Goal: Transaction & Acquisition: Download file/media

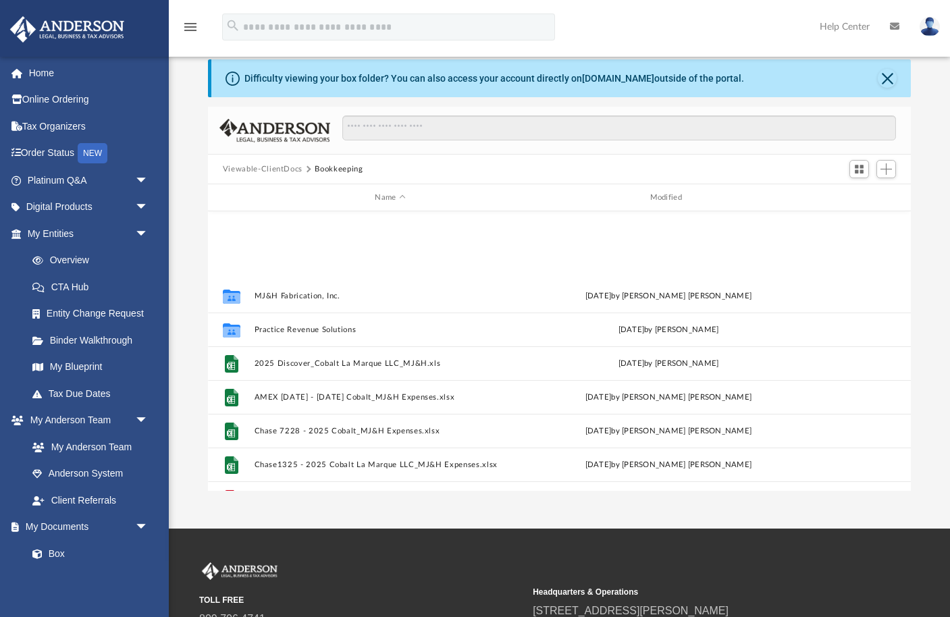
scroll to position [307, 704]
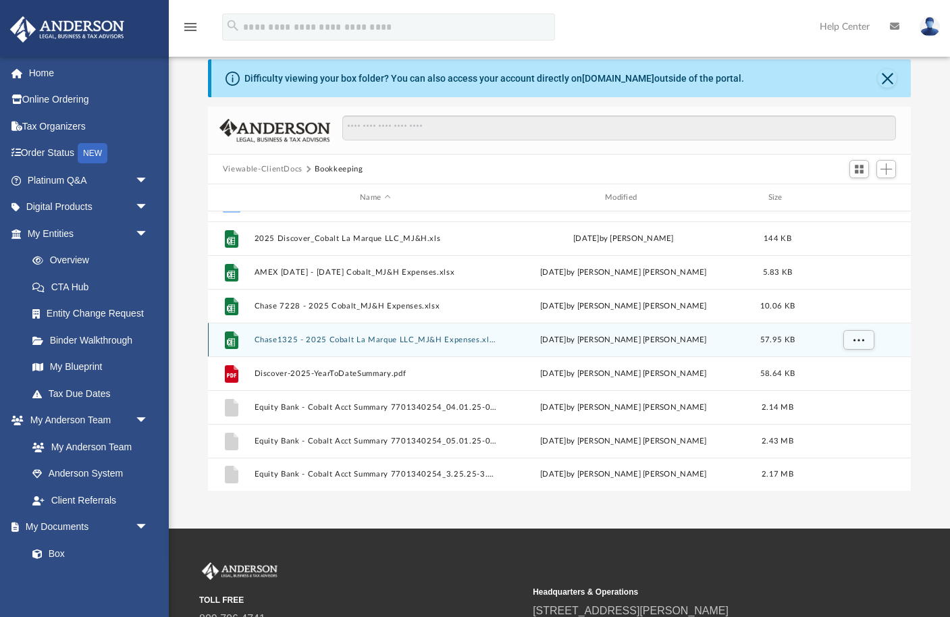
click at [356, 336] on button "Chase1325 - 2025 Cobalt La Marque LLC_MJ&H Expenses.xlsx" at bounding box center [375, 340] width 242 height 9
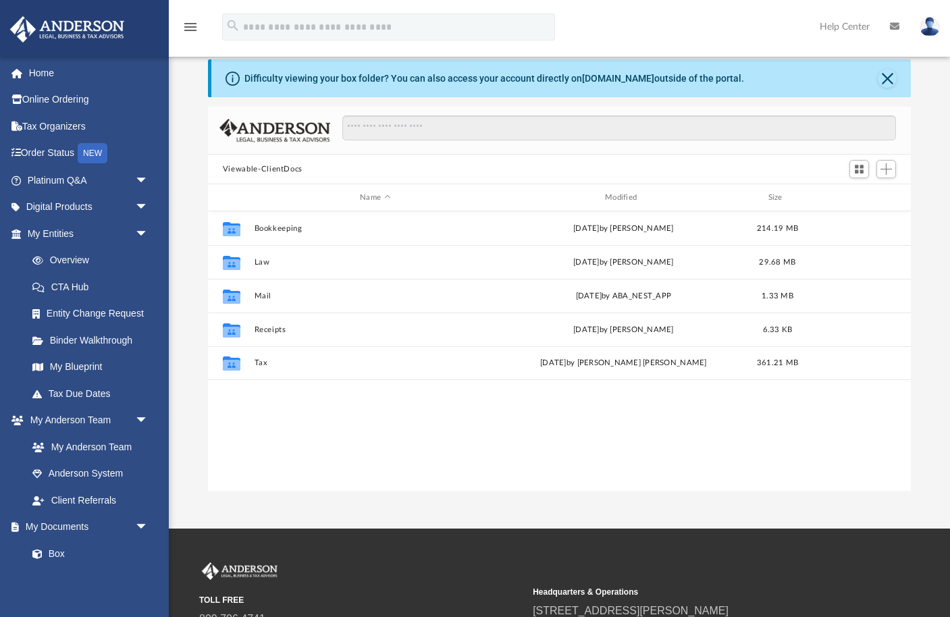
scroll to position [307, 704]
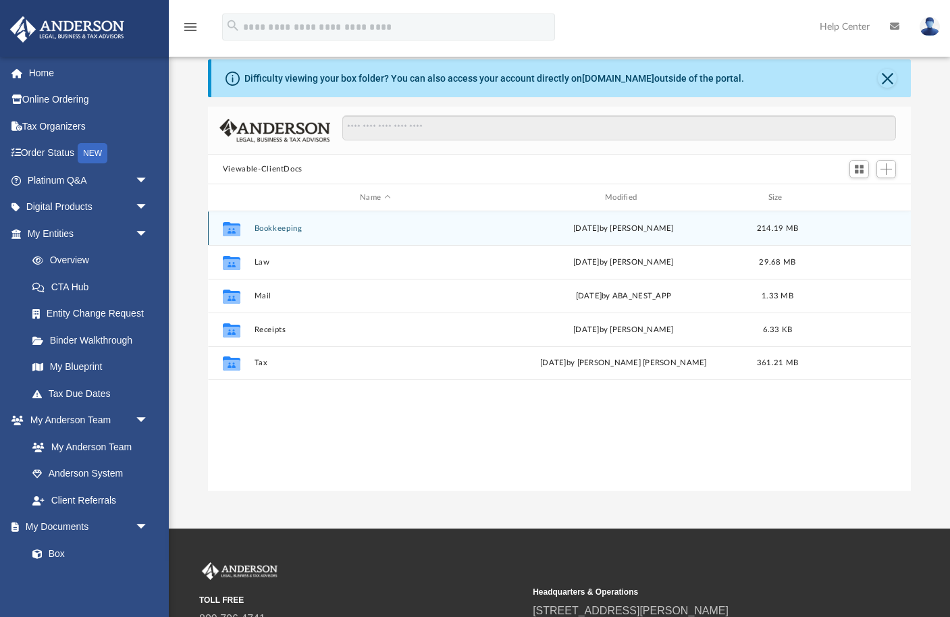
click at [270, 227] on button "Bookkeeping" at bounding box center [375, 228] width 242 height 9
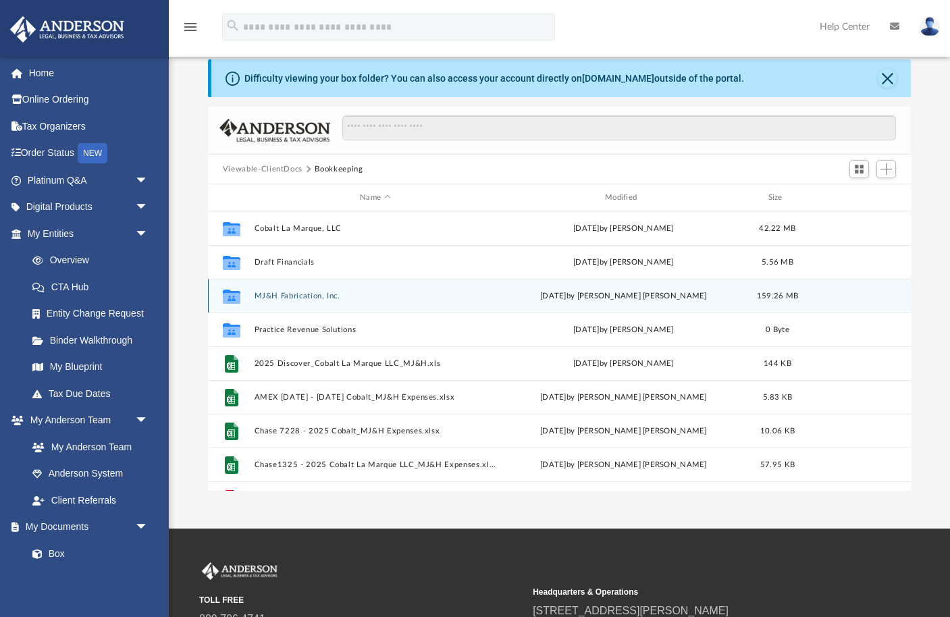
click at [290, 294] on button "MJ&H Fabrication, Inc." at bounding box center [375, 296] width 242 height 9
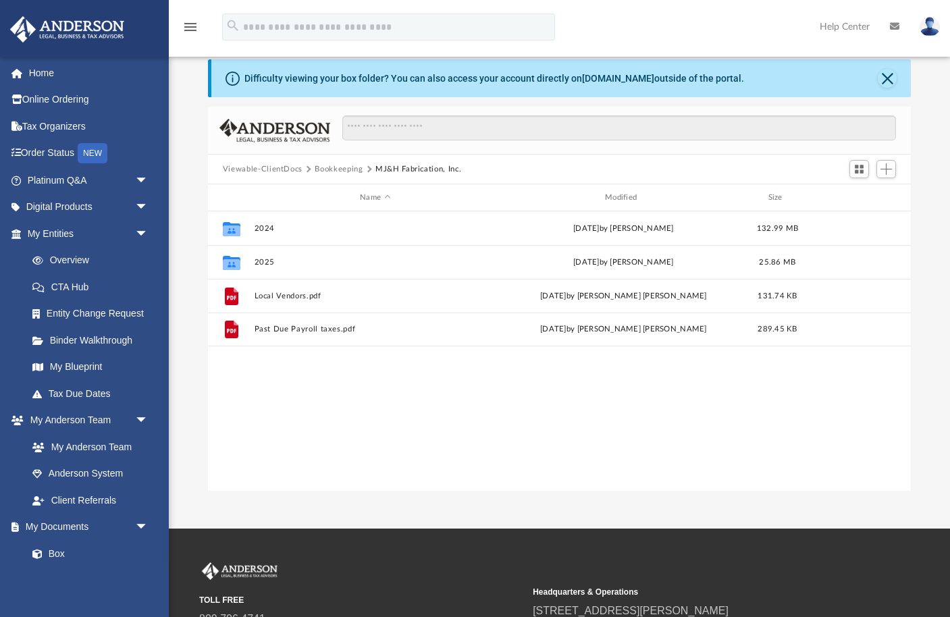
click at [338, 169] on button "Bookkeeping" at bounding box center [339, 169] width 48 height 12
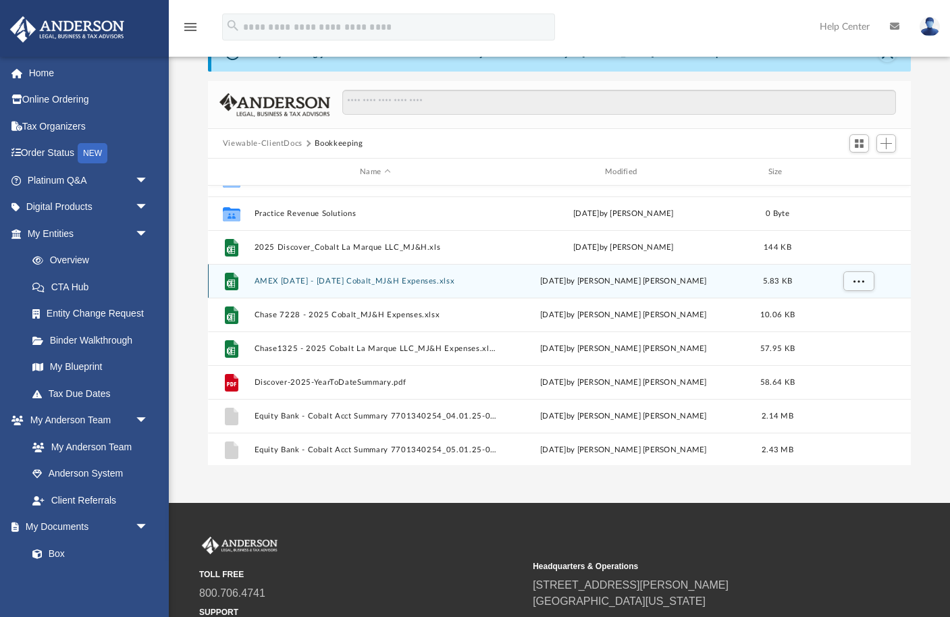
scroll to position [88, 0]
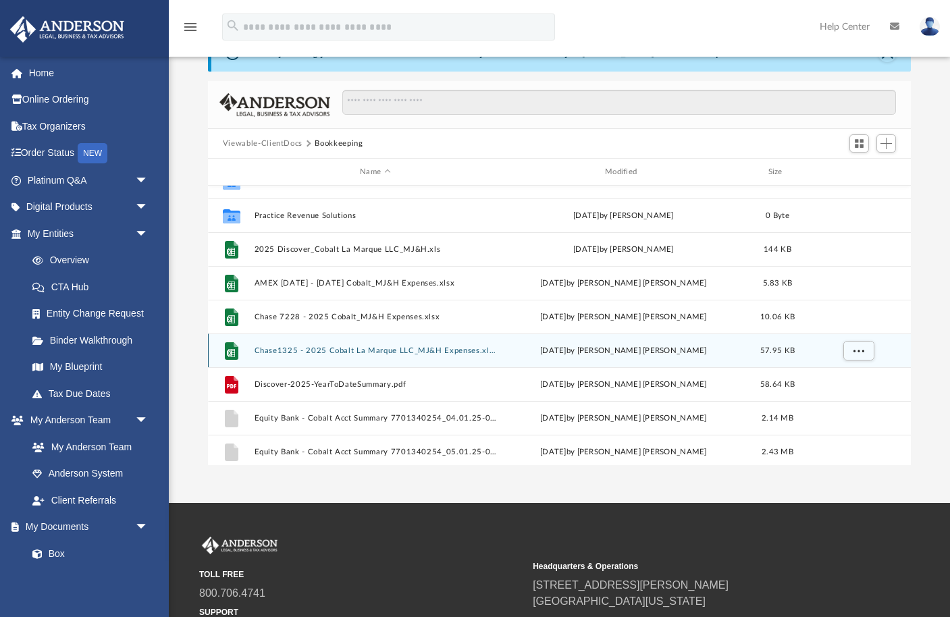
click at [320, 350] on button "Chase1325 - 2025 Cobalt La Marque LLC_MJ&H Expenses.xlsx" at bounding box center [375, 350] width 242 height 9
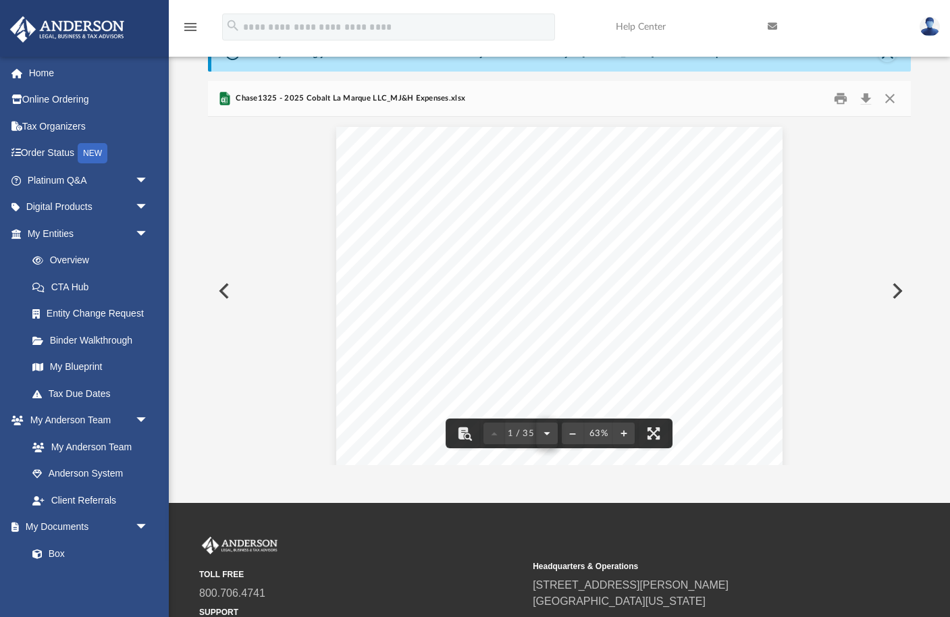
click at [547, 431] on button "File preview" at bounding box center [547, 434] width 22 height 30
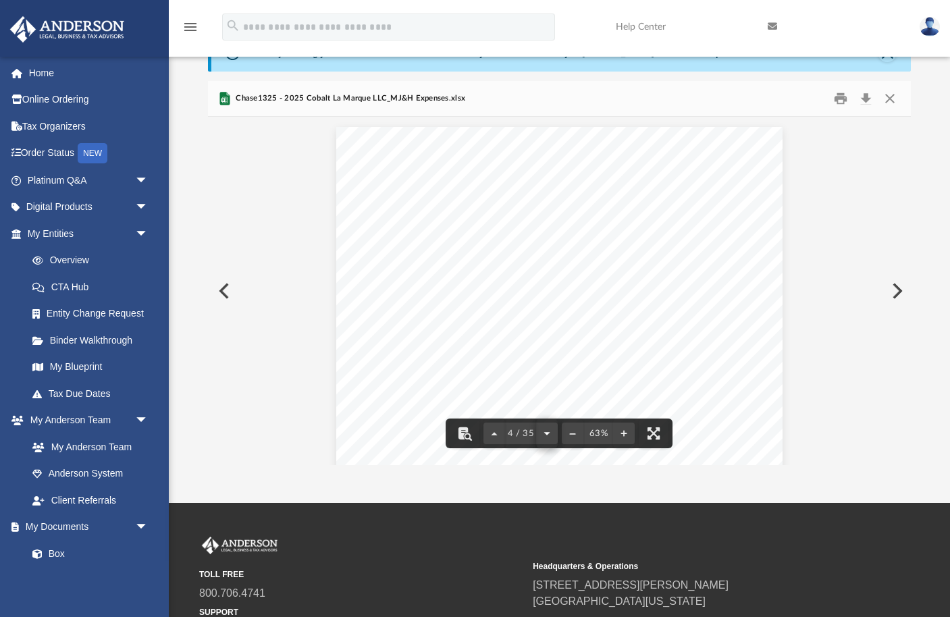
scroll to position [1461, 0]
click at [547, 431] on button "File preview" at bounding box center [547, 434] width 22 height 30
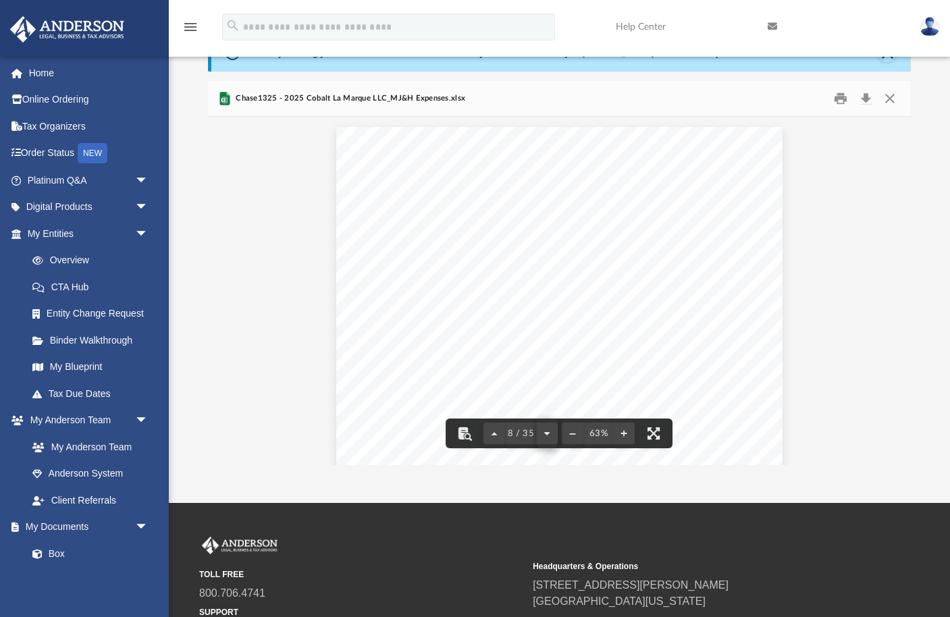
click at [547, 431] on button "File preview" at bounding box center [547, 434] width 22 height 30
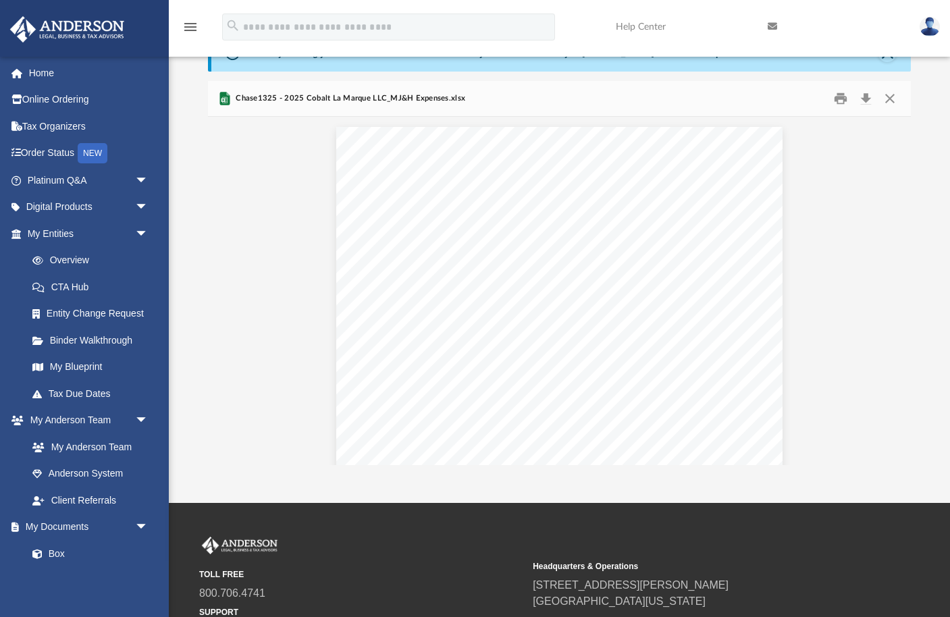
click at [699, 210] on span "Practice Revenue Solutions Inc" at bounding box center [710, 209] width 84 height 5
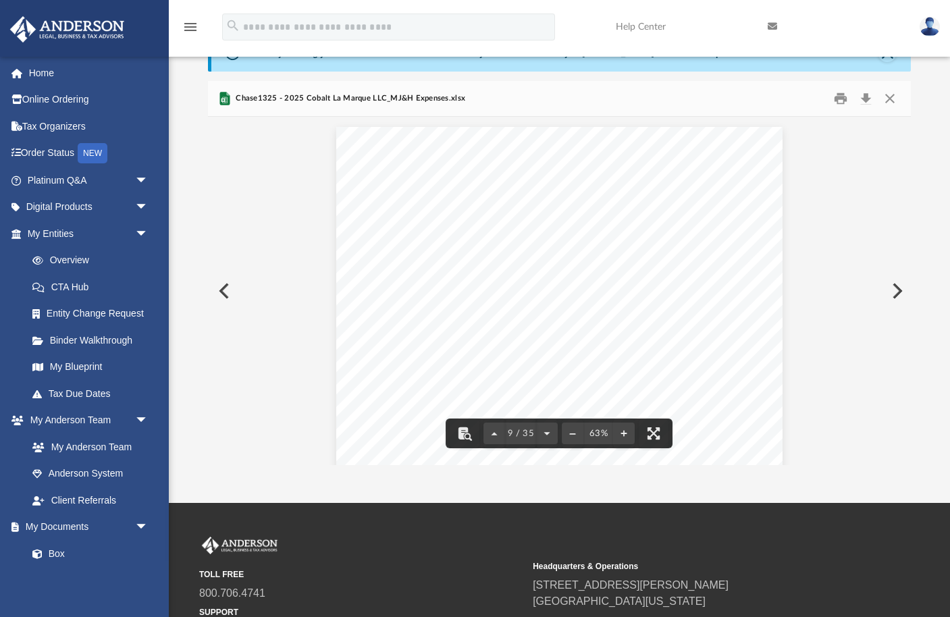
click at [716, 95] on div "Chase1325 - 2025 Cobalt La Marque LLC_MJ&H Expenses.xlsx" at bounding box center [559, 99] width 703 height 36
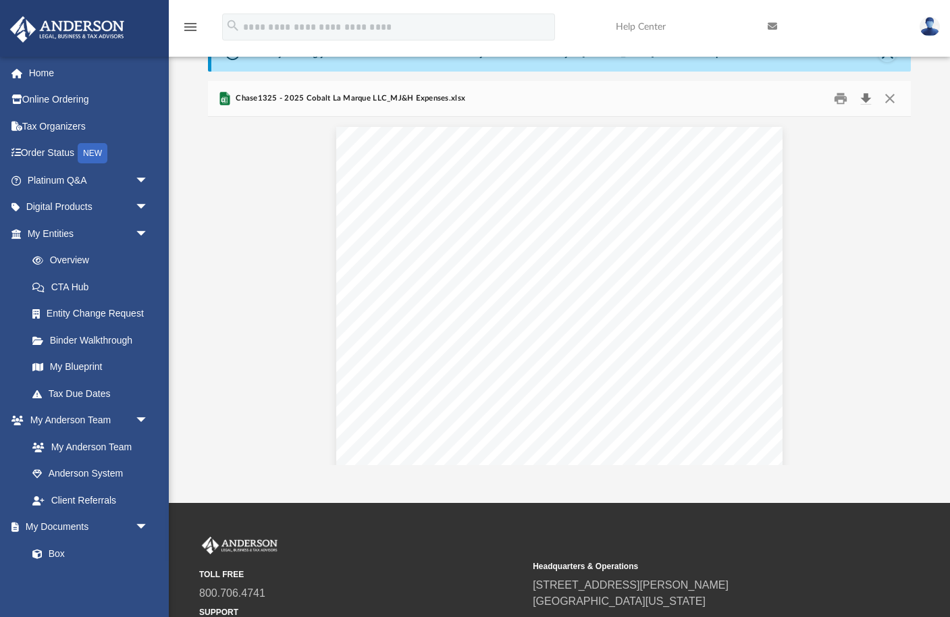
click at [869, 99] on button "Download" at bounding box center [866, 98] width 24 height 21
